Goal: Transaction & Acquisition: Obtain resource

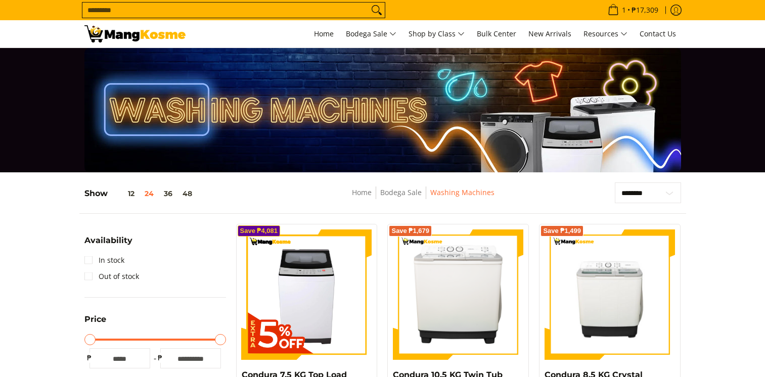
scroll to position [202, 0]
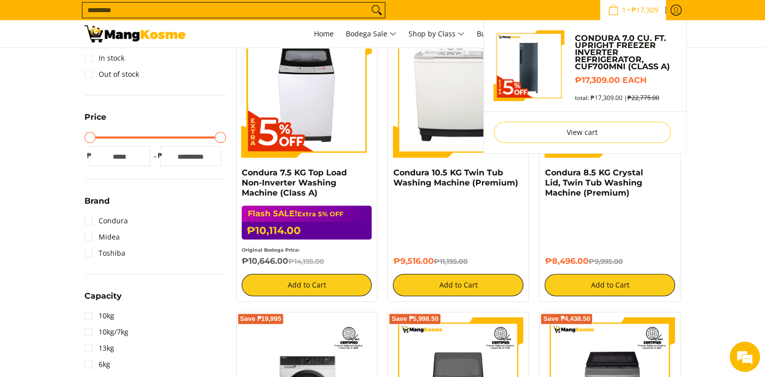
click at [620, 13] on span "1" at bounding box center [623, 10] width 7 height 7
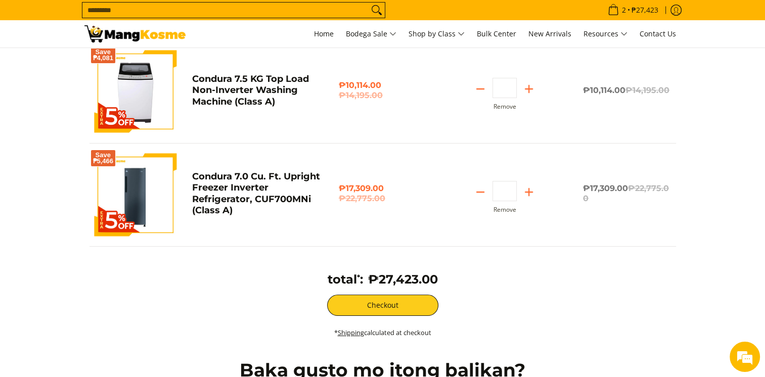
scroll to position [152, 0]
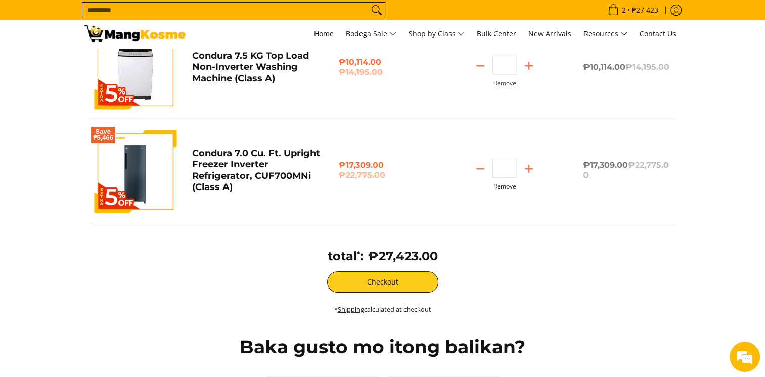
click at [504, 187] on button "Remove" at bounding box center [505, 186] width 23 height 7
type input "*"
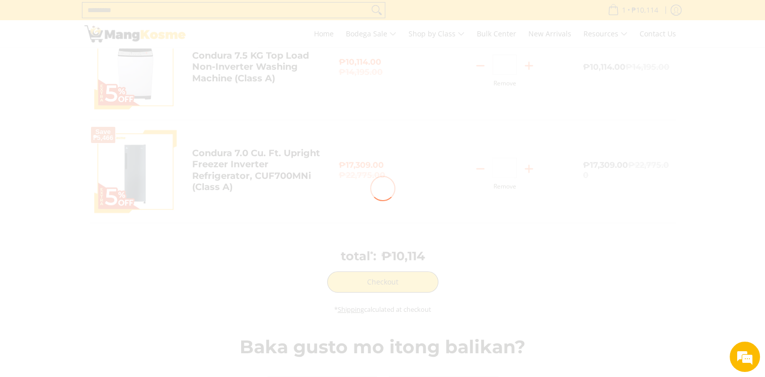
scroll to position [49, 0]
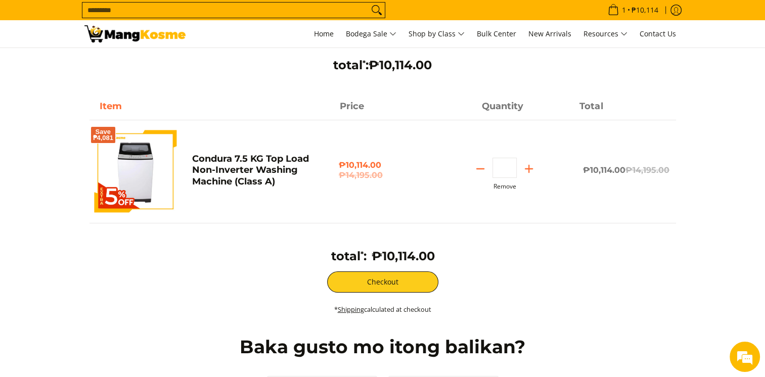
click at [499, 187] on button "Remove" at bounding box center [505, 186] width 23 height 7
type input "*"
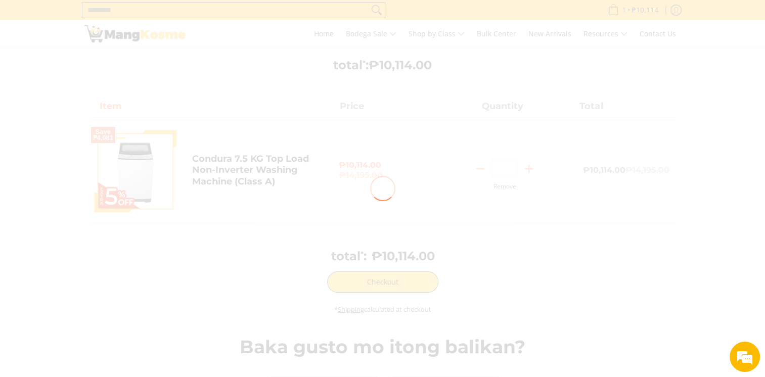
scroll to position [0, 0]
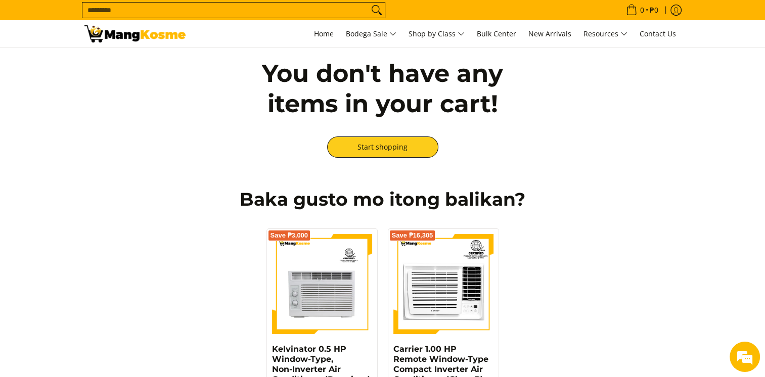
click at [261, 13] on input "Search..." at bounding box center [225, 10] width 286 height 15
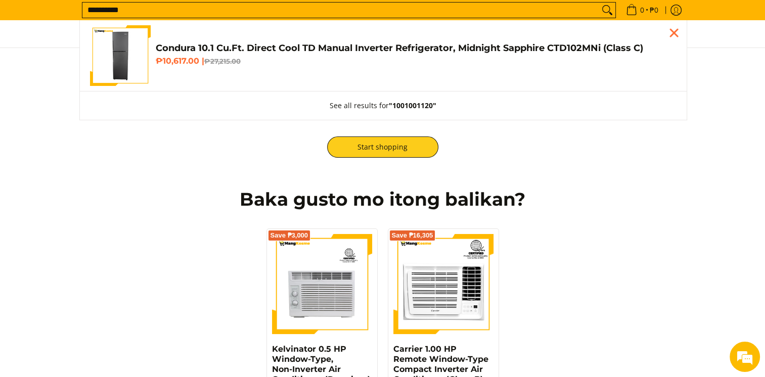
type input "**********"
click at [251, 52] on h4 "Condura 10.1 Cu.Ft. Direct Cool TD Manual Inverter Refrigerator, Midnight Sapph…" at bounding box center [416, 48] width 521 height 12
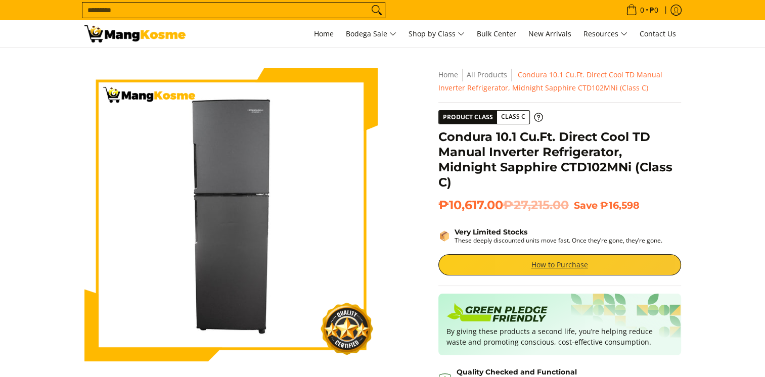
click at [587, 270] on link "How to Purchase" at bounding box center [559, 264] width 243 height 21
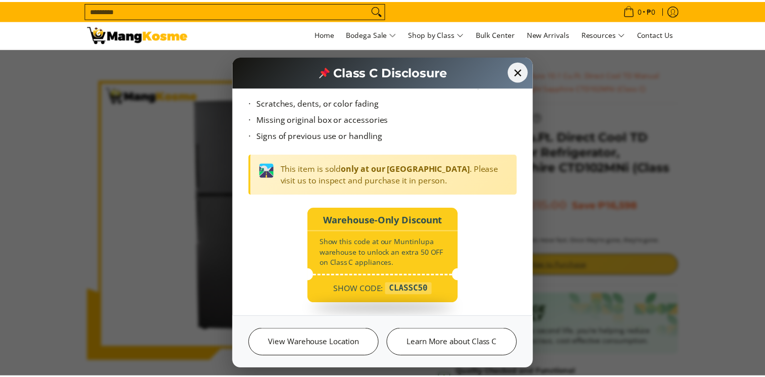
scroll to position [89, 0]
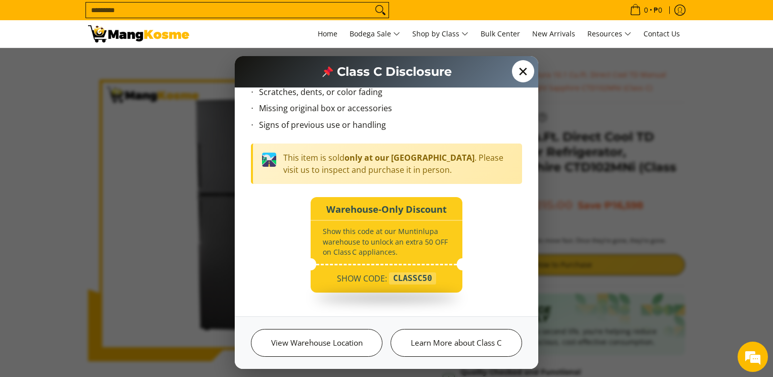
click at [520, 74] on span "✕" at bounding box center [523, 71] width 22 height 22
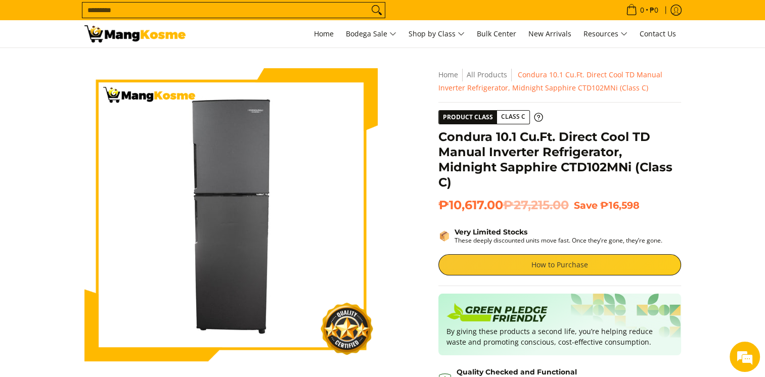
scroll to position [0, 0]
click at [556, 261] on link "How to Purchase" at bounding box center [559, 264] width 243 height 21
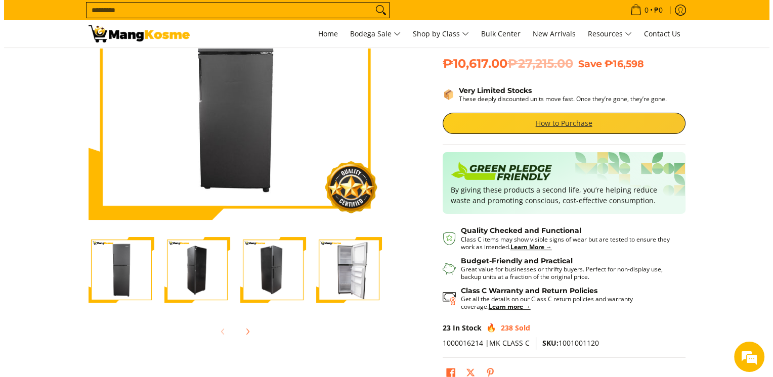
scroll to position [101, 0]
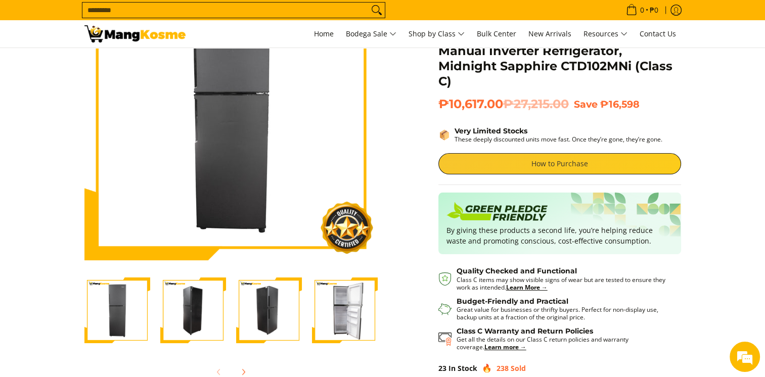
click at [570, 162] on link "How to Purchase" at bounding box center [559, 163] width 243 height 21
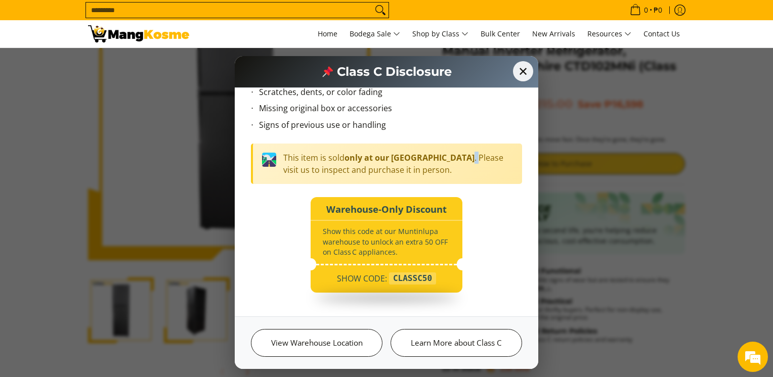
click at [570, 162] on div "✕ Class C Disclosure What are Class C Products? Class C products are factory-re…" at bounding box center [386, 188] width 773 height 377
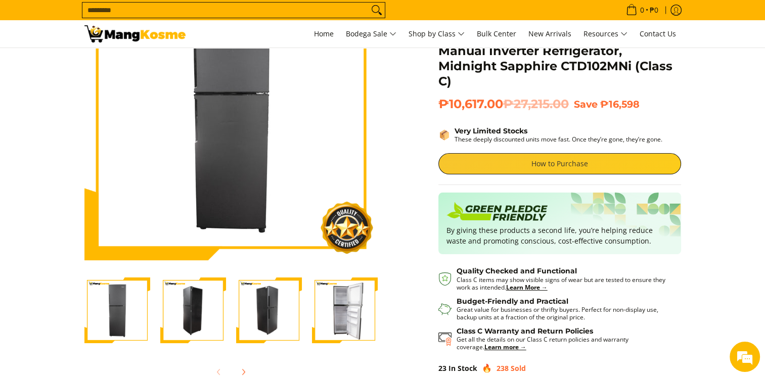
click at [570, 162] on link "How to Purchase" at bounding box center [559, 163] width 243 height 21
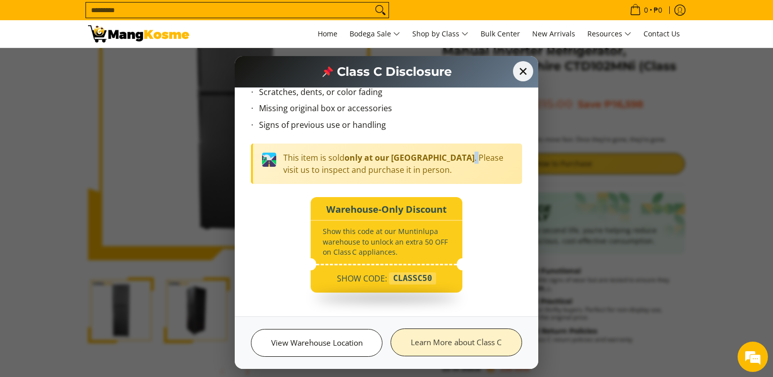
click at [445, 333] on link "Learn More about Class C" at bounding box center [455, 343] width 131 height 28
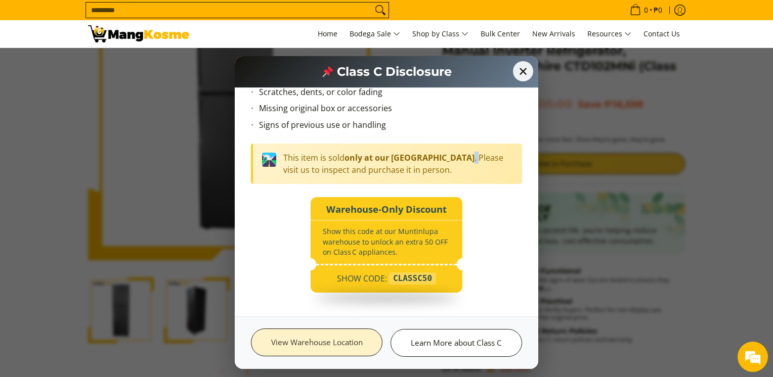
click at [361, 343] on link "View Warehouse Location" at bounding box center [316, 343] width 131 height 28
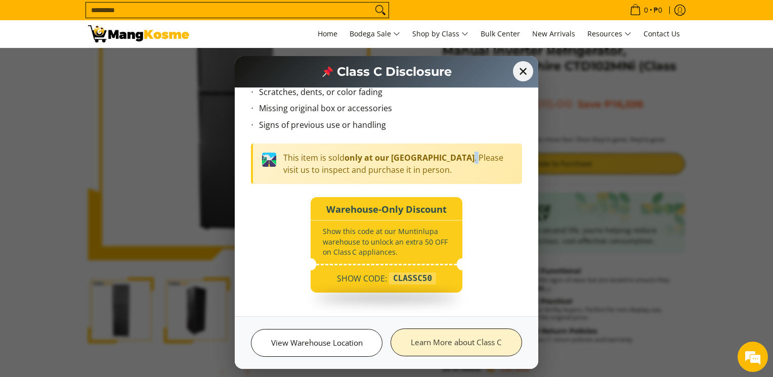
click at [470, 349] on link "Learn More about Class C" at bounding box center [455, 343] width 131 height 28
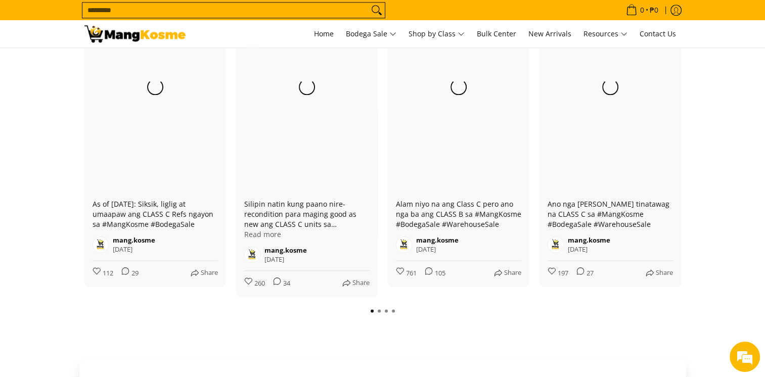
scroll to position [1365, 0]
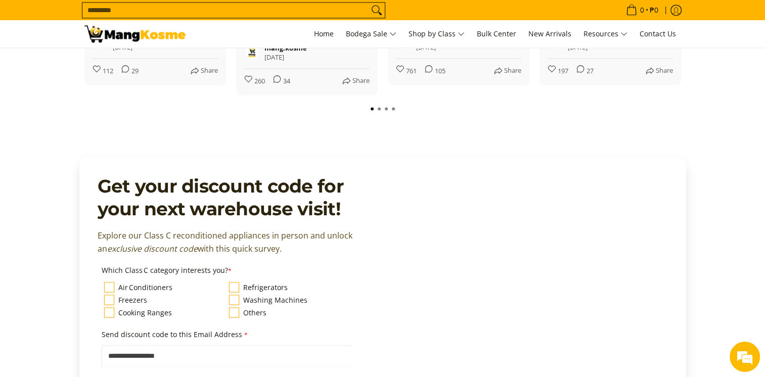
click at [243, 282] on label "Refrigerators" at bounding box center [265, 288] width 44 height 12
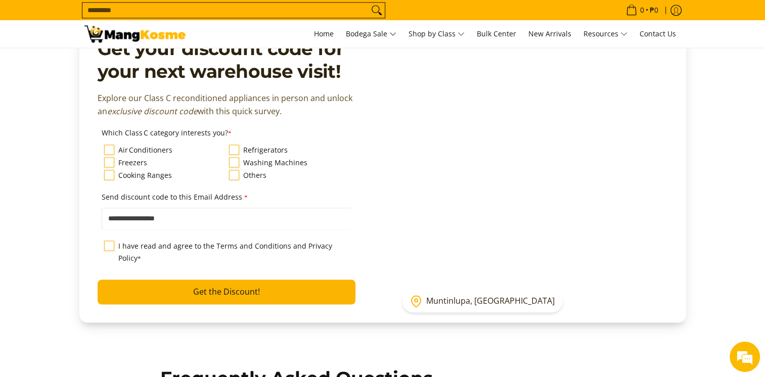
scroll to position [1568, 0]
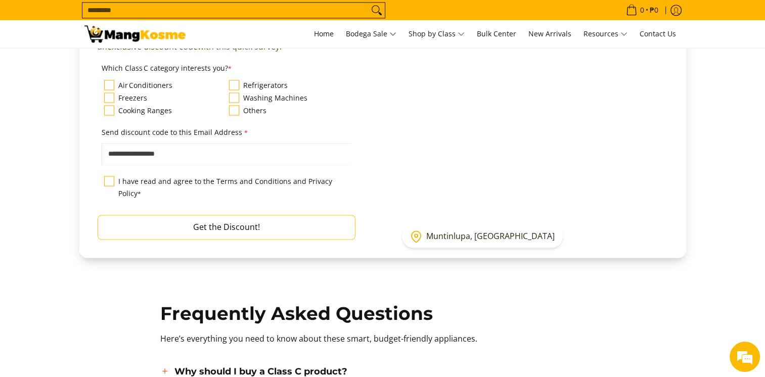
click at [256, 215] on button "Get the Discount!" at bounding box center [227, 227] width 258 height 25
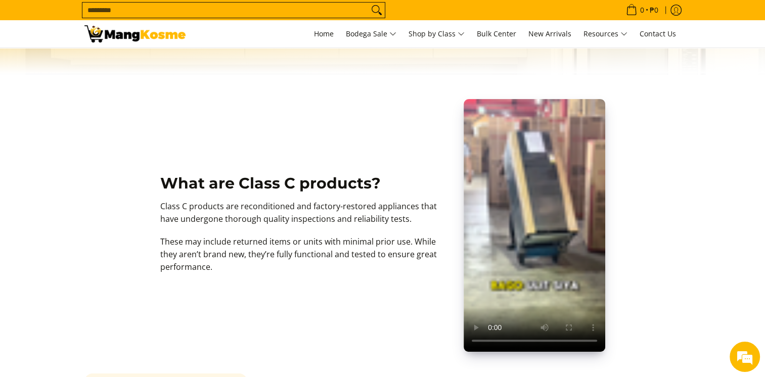
scroll to position [101, 0]
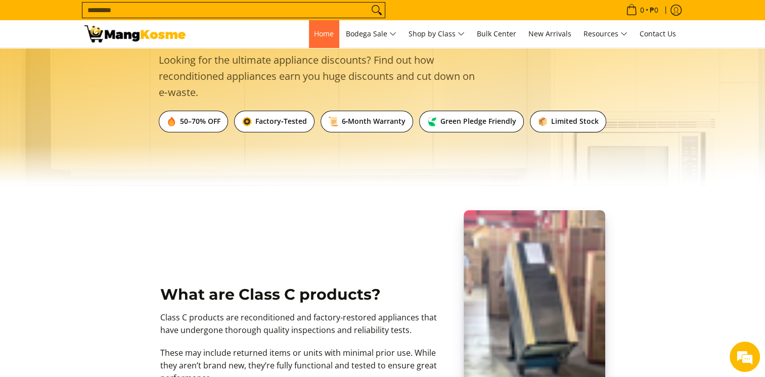
click at [322, 29] on span "Home" at bounding box center [324, 34] width 20 height 10
